Goal: Information Seeking & Learning: Learn about a topic

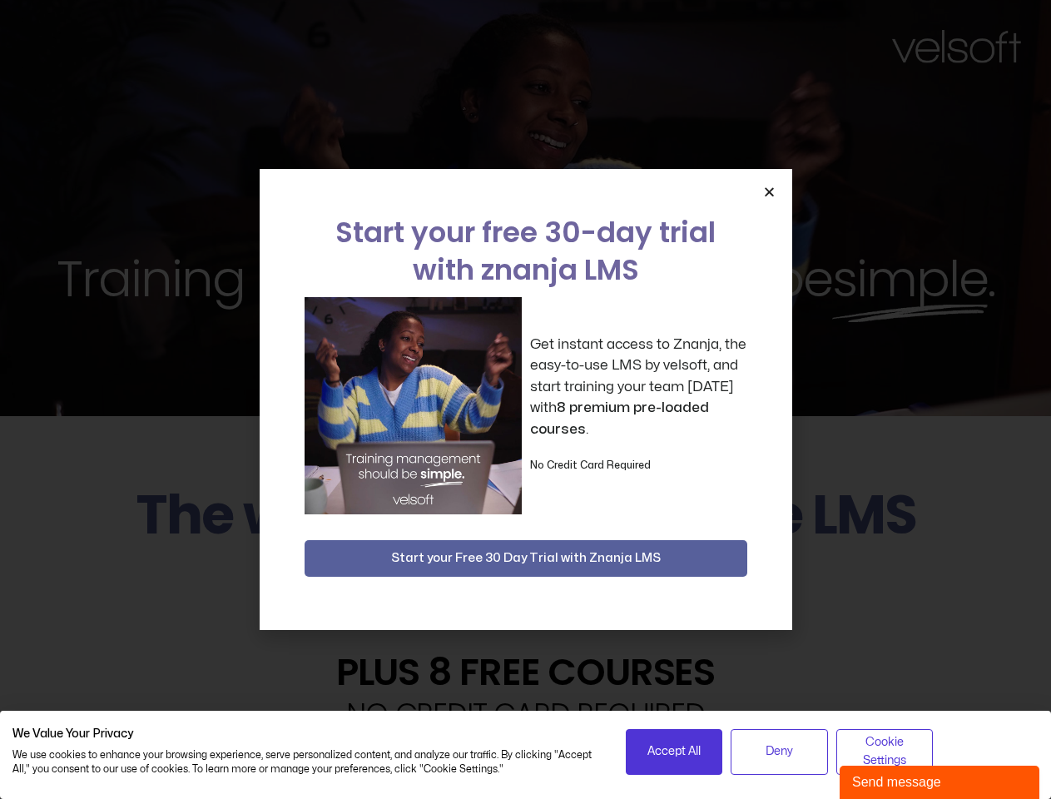
click at [525, 399] on div "Get instant access to Znanja, the easy-to-use LMS by velsoft, and start trainin…" at bounding box center [526, 405] width 443 height 217
click at [769, 191] on icon "Close" at bounding box center [769, 192] width 12 height 12
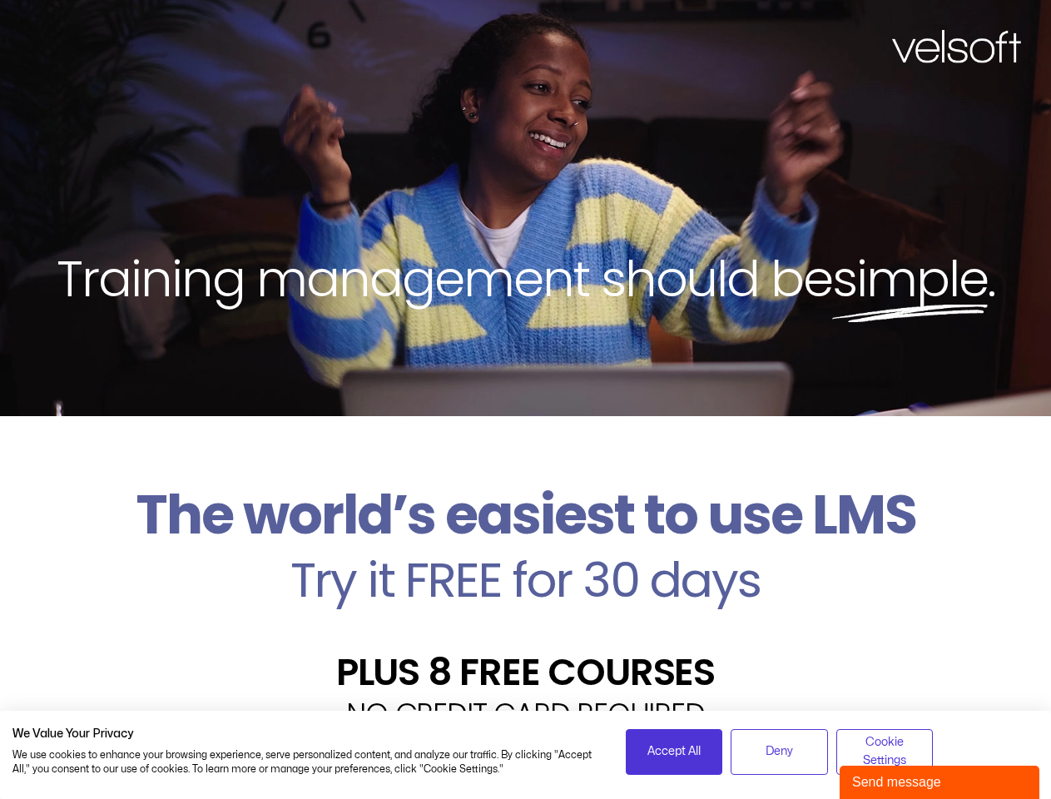
click at [526, 558] on h2 "Try it FREE for 30 days" at bounding box center [525, 580] width 1026 height 48
click at [674, 752] on span "Accept All" at bounding box center [673, 751] width 53 height 18
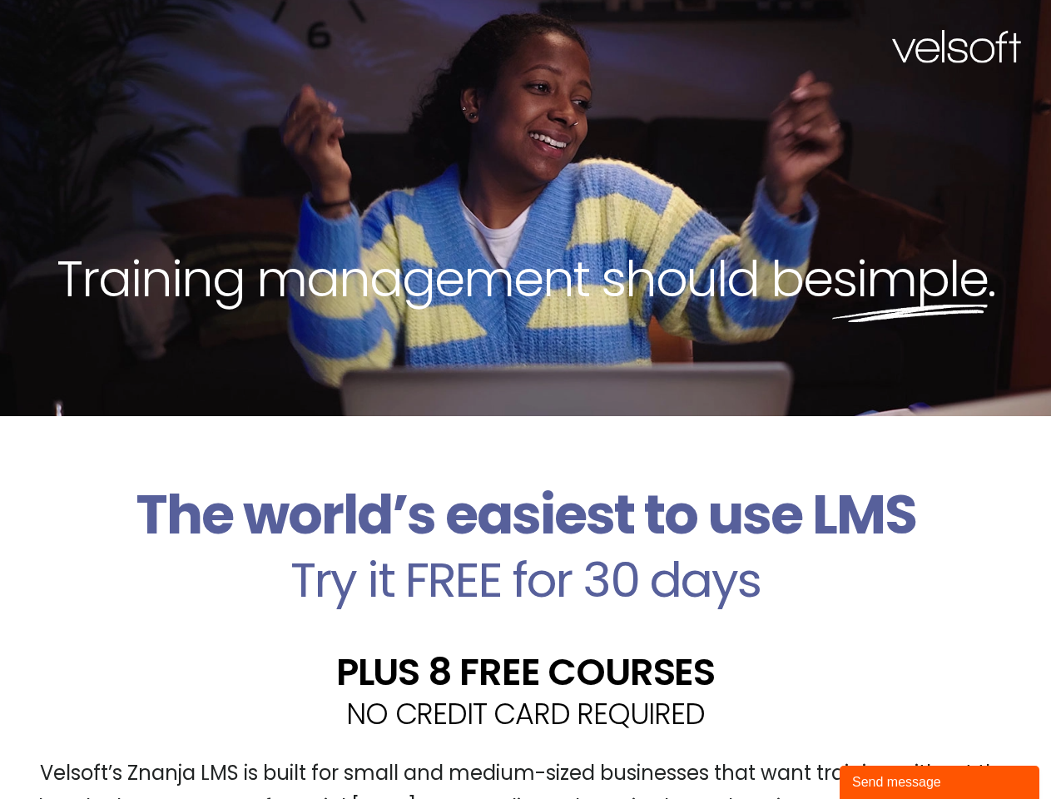
click at [779, 752] on div "Velsoft’s Znanja LMS is built for small and medium-sized businesses that want t…" at bounding box center [525, 798] width 1026 height 122
click at [885, 752] on div "Velsoft’s Znanja LMS is built for small and medium-sized businesses that want t…" at bounding box center [525, 798] width 1026 height 122
click at [940, 782] on div "Send message" at bounding box center [939, 782] width 175 height 20
